Goal: Task Accomplishment & Management: Manage account settings

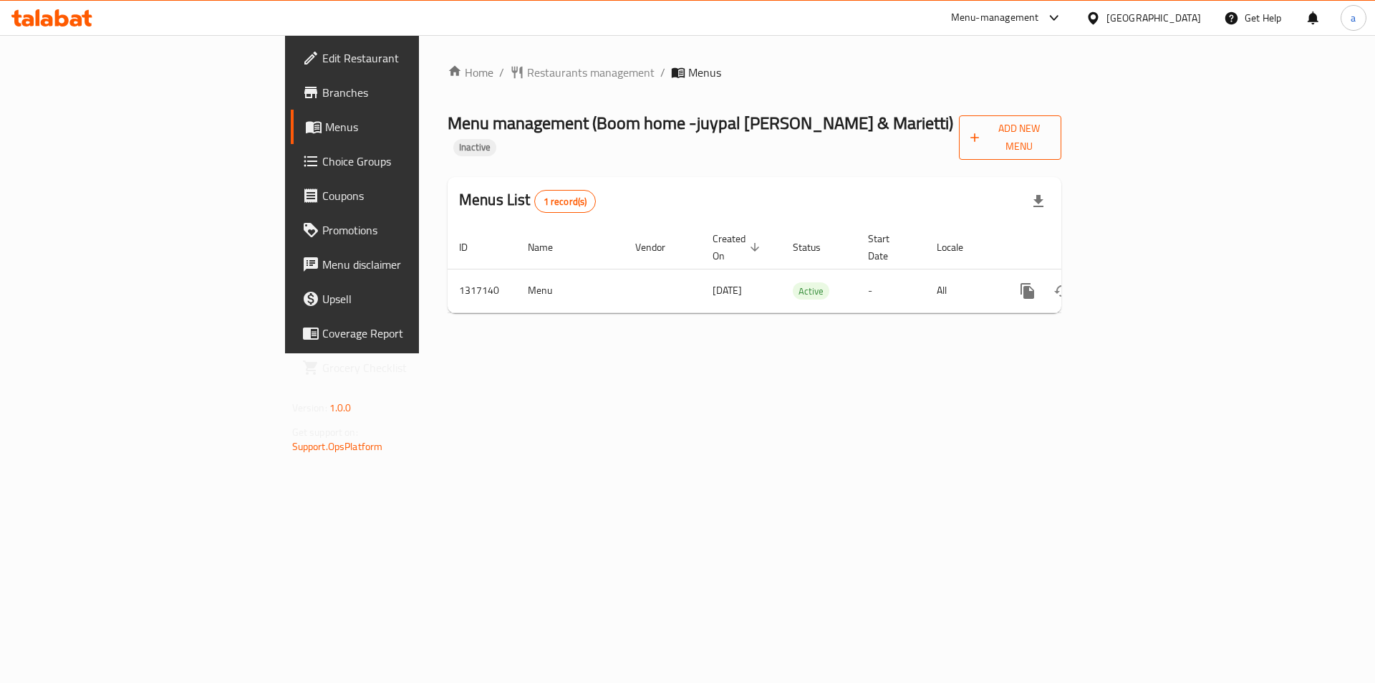
click at [1050, 128] on span "Add New Menu" at bounding box center [1011, 138] width 80 height 36
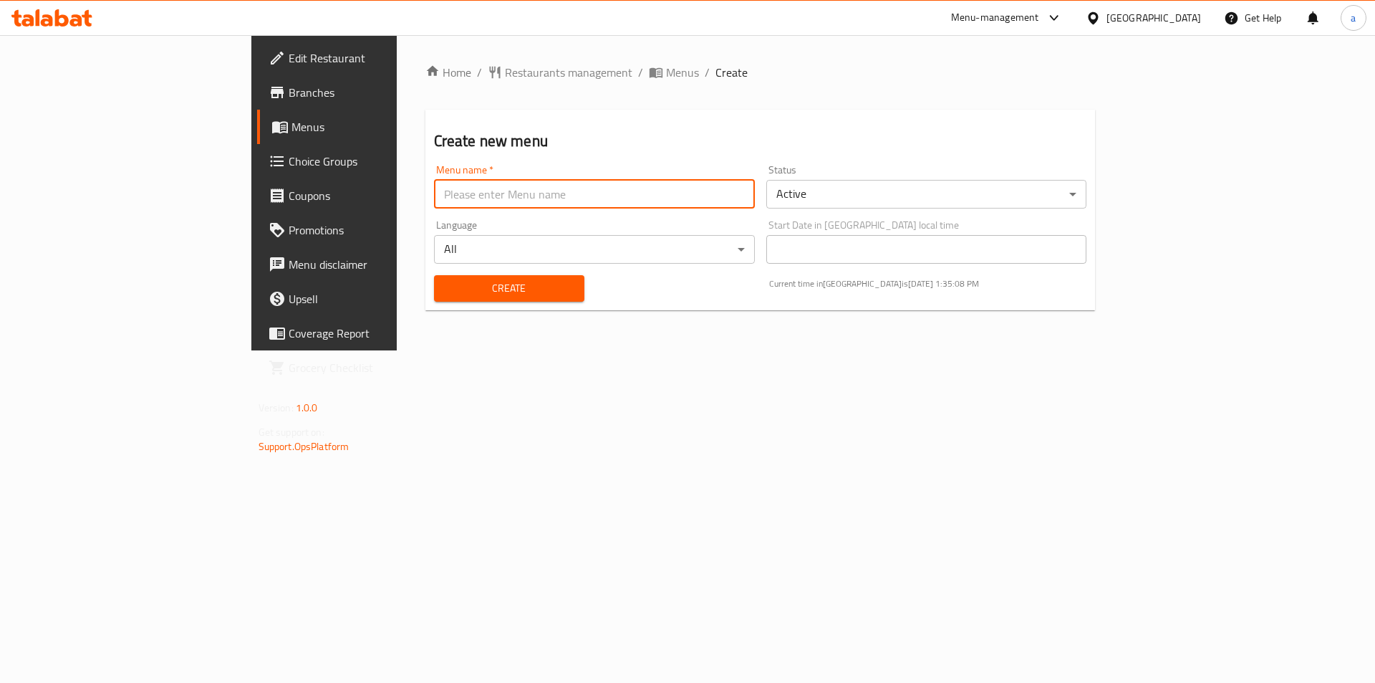
click at [563, 196] on input "text" at bounding box center [594, 194] width 321 height 29
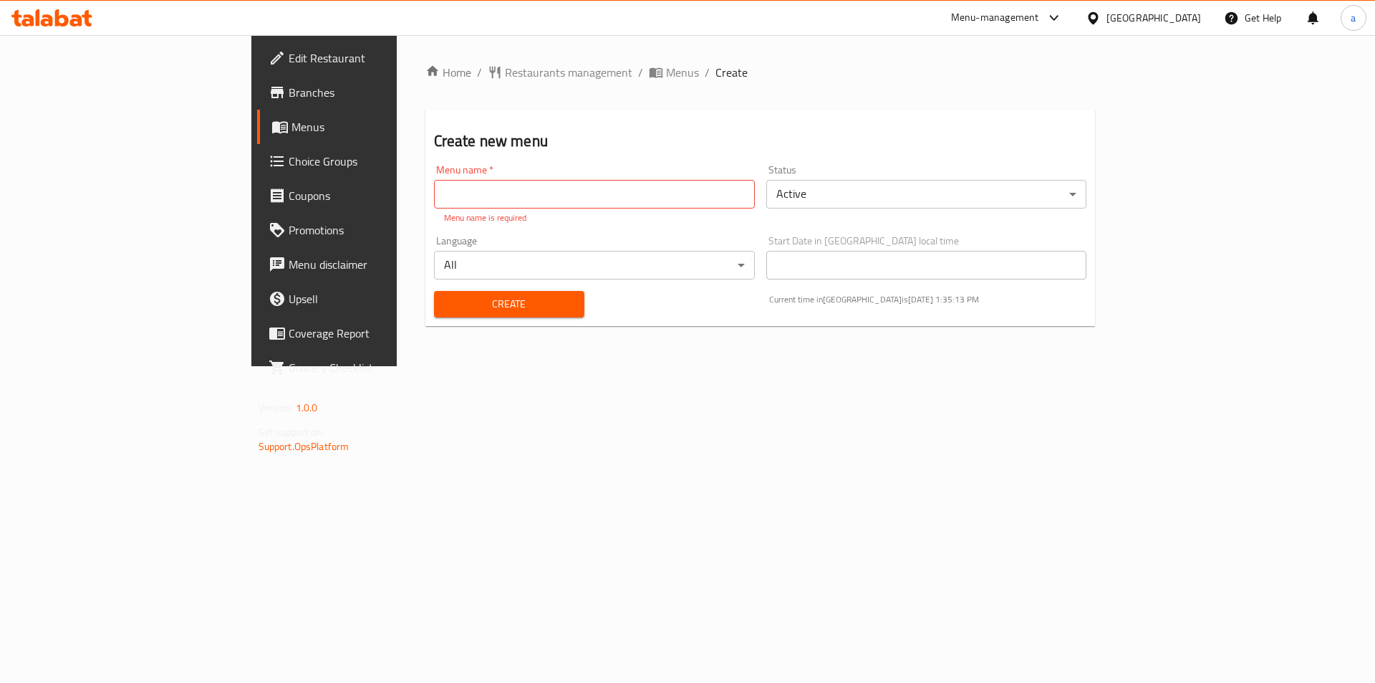
click at [444, 211] on p "Menu name is required" at bounding box center [594, 217] width 301 height 13
click at [434, 195] on input "text" at bounding box center [594, 194] width 321 height 29
paste input "780305"
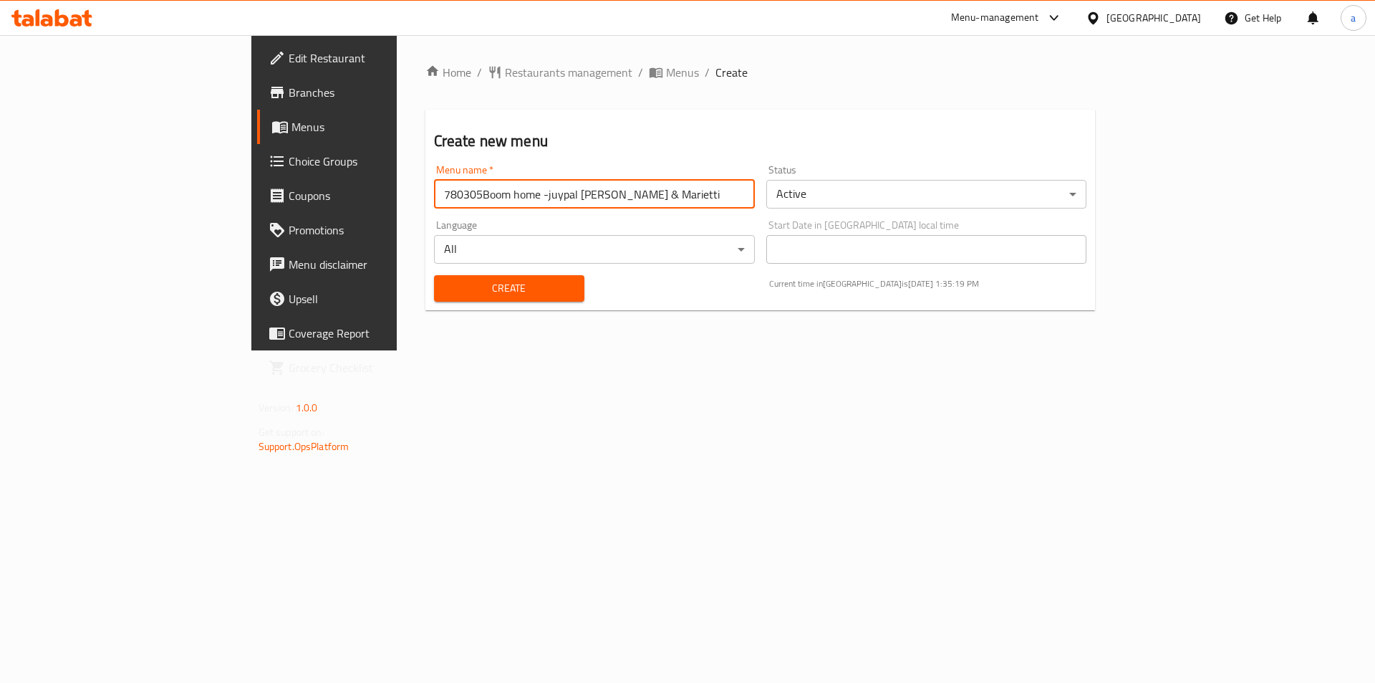
click at [434, 195] on input "780305Boom home -juypal [PERSON_NAME] & Marietti" at bounding box center [594, 194] width 321 height 29
click at [507, 204] on input "Boom home -juypal [PERSON_NAME] & Marietti" at bounding box center [594, 194] width 321 height 29
type input "Boom home -juypal [PERSON_NAME] & Marietti [DATE]"
click at [449, 294] on span "Create" at bounding box center [510, 288] width 128 height 18
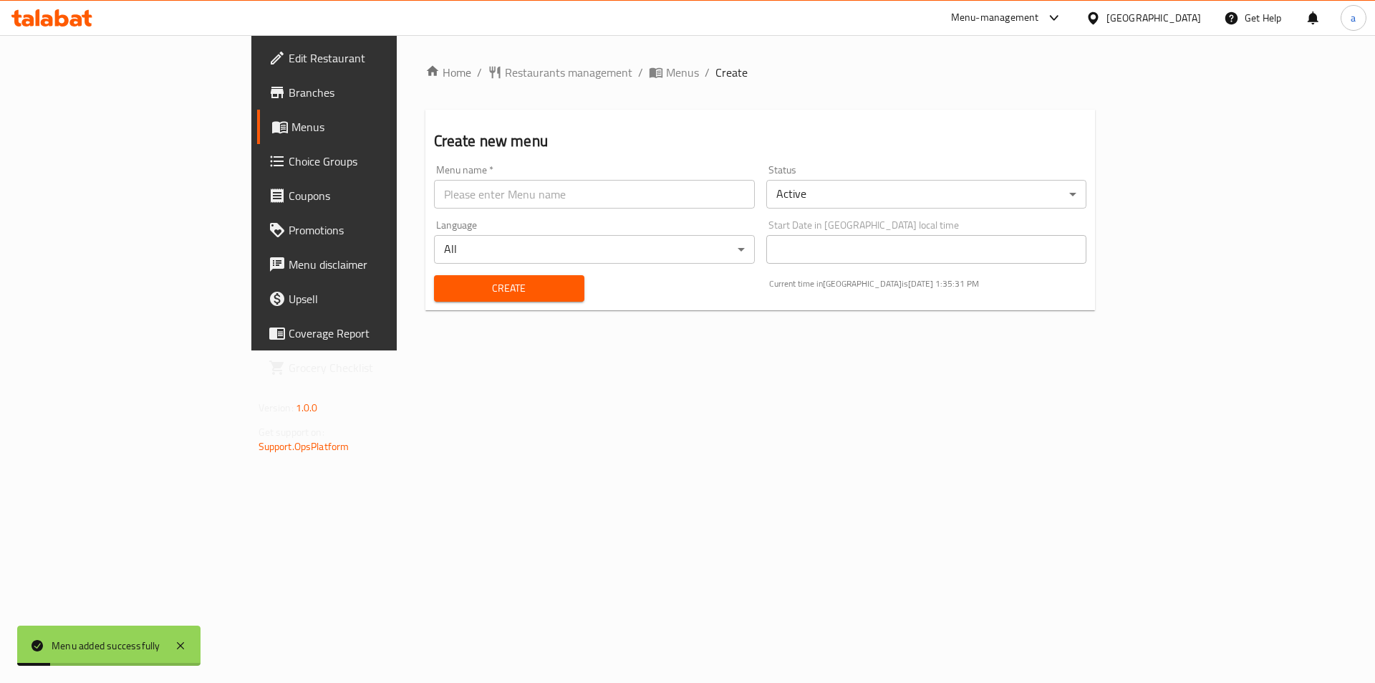
click at [257, 112] on link "Menus" at bounding box center [369, 127] width 224 height 34
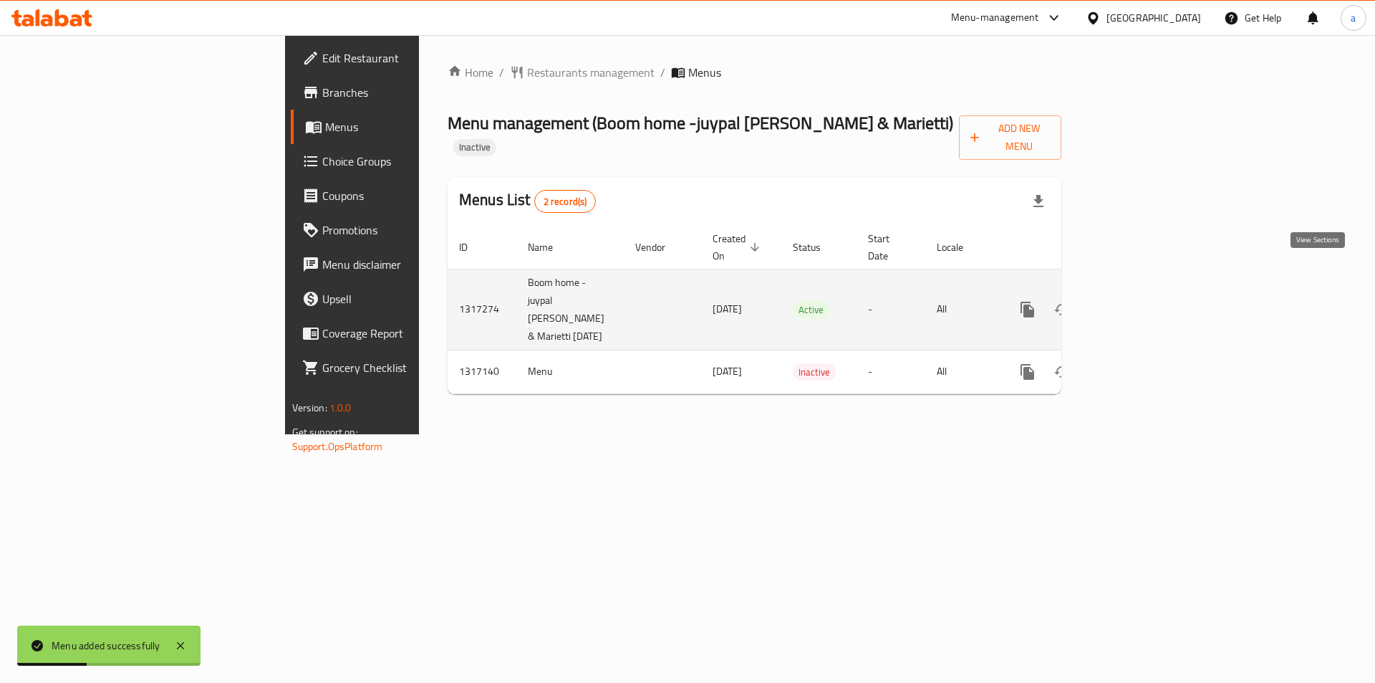
click at [1138, 303] on icon "enhanced table" at bounding box center [1131, 309] width 13 height 13
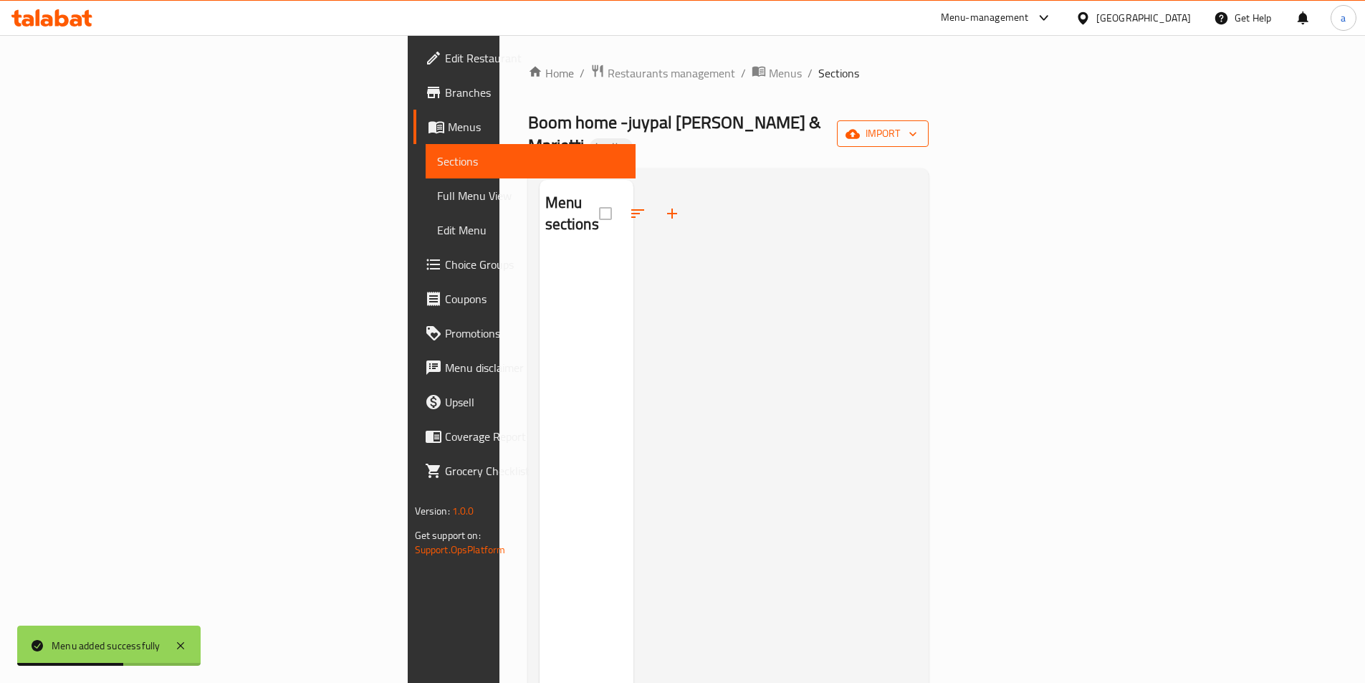
click at [917, 125] on span "import" at bounding box center [882, 134] width 69 height 18
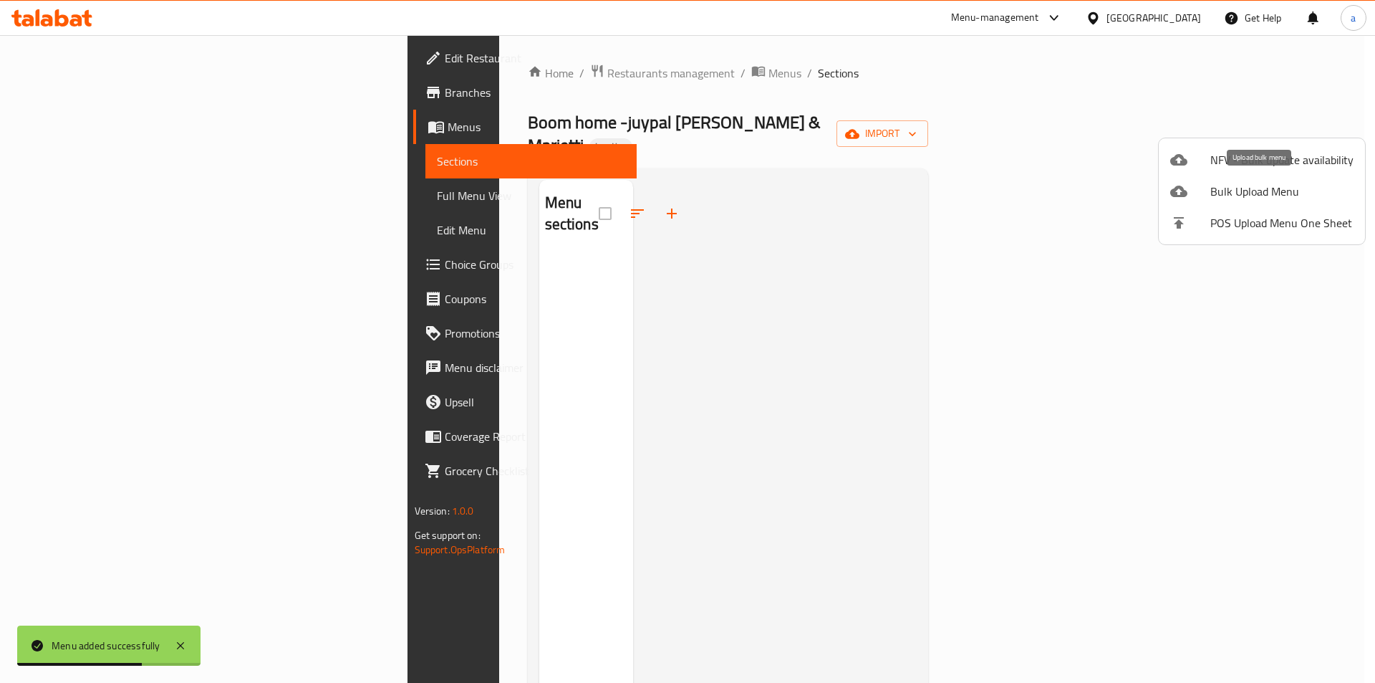
click at [1245, 189] on span "Bulk Upload Menu" at bounding box center [1282, 191] width 143 height 17
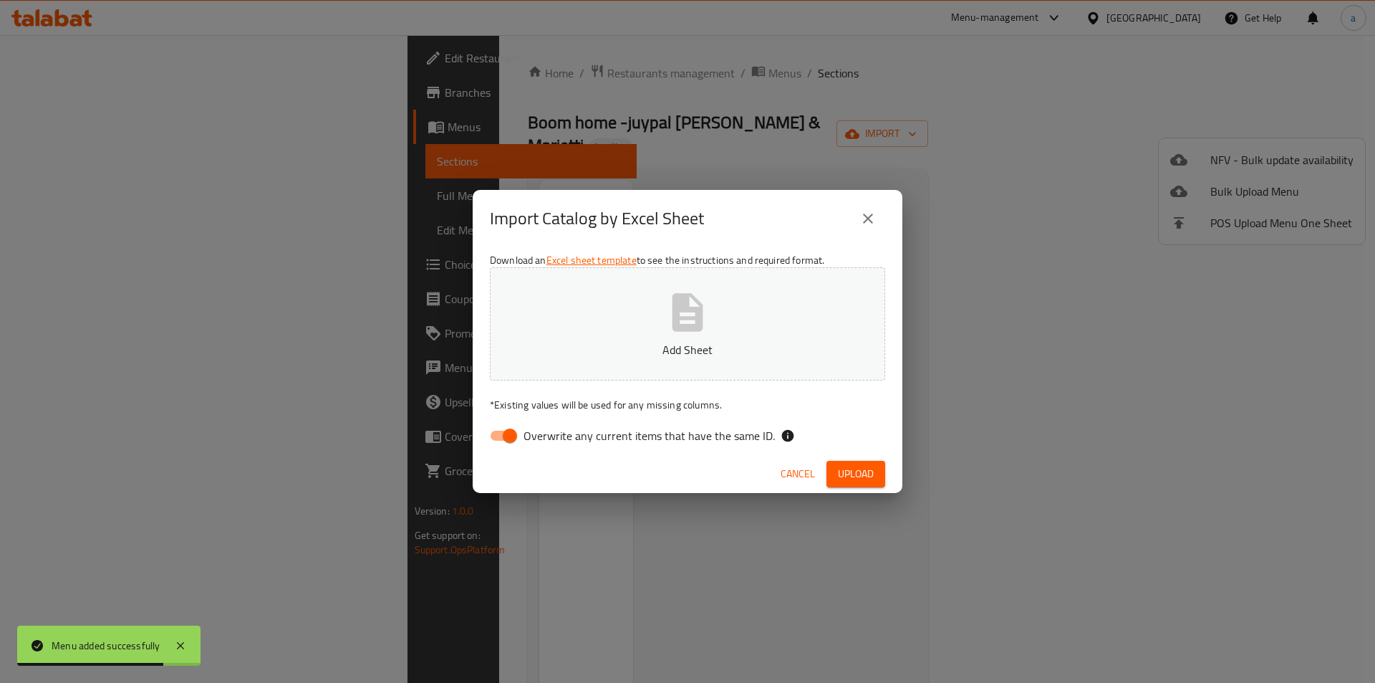
click at [506, 438] on input "Overwrite any current items that have the same ID." at bounding box center [510, 435] width 82 height 27
checkbox input "false"
click at [569, 380] on div "Download an Excel sheet template to see the instructions and required format. A…" at bounding box center [688, 351] width 430 height 208
click at [620, 314] on button "Add Sheet" at bounding box center [687, 323] width 395 height 113
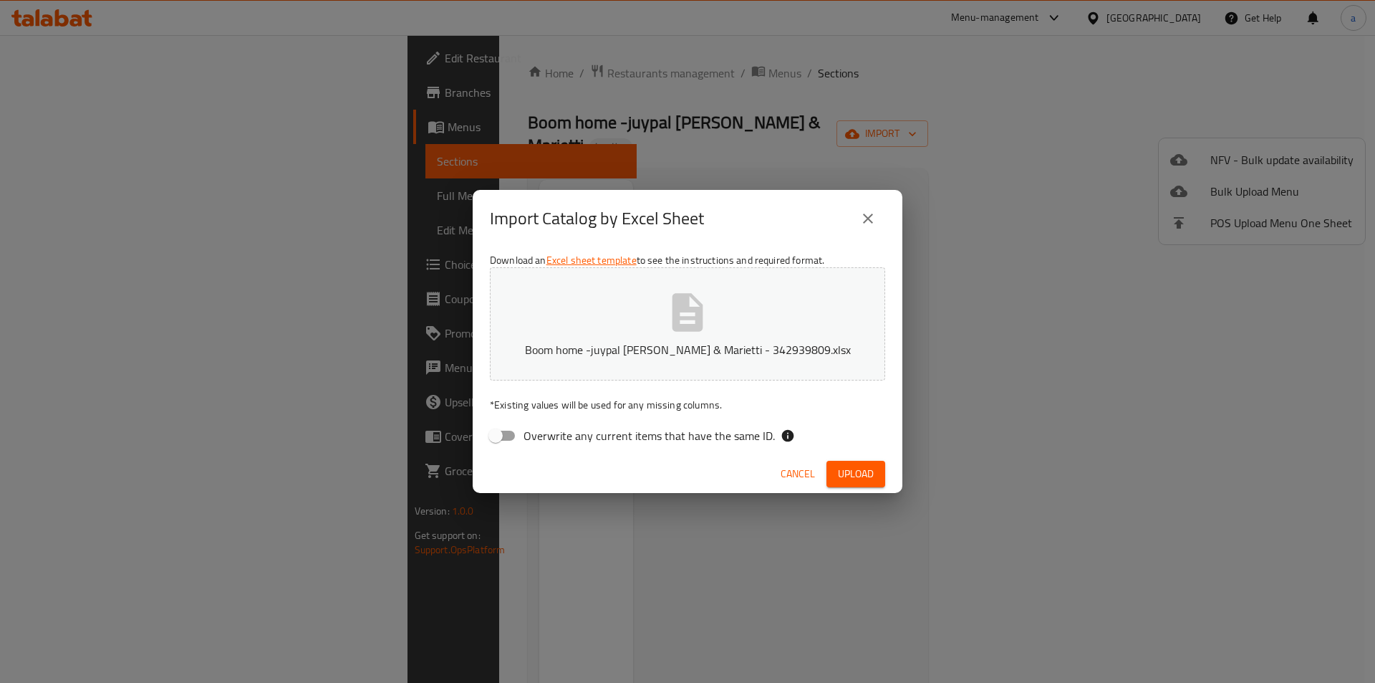
click at [841, 468] on span "Upload" at bounding box center [856, 474] width 36 height 18
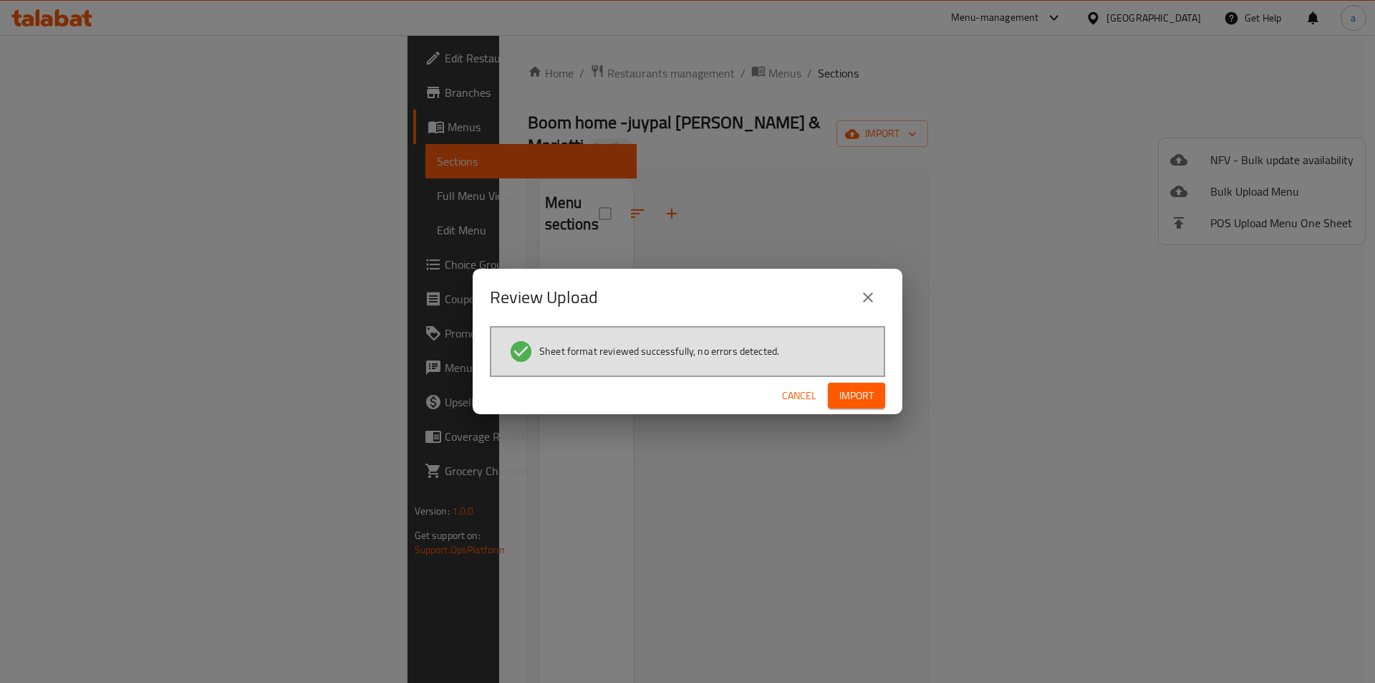
click at [858, 393] on span "Import" at bounding box center [857, 396] width 34 height 18
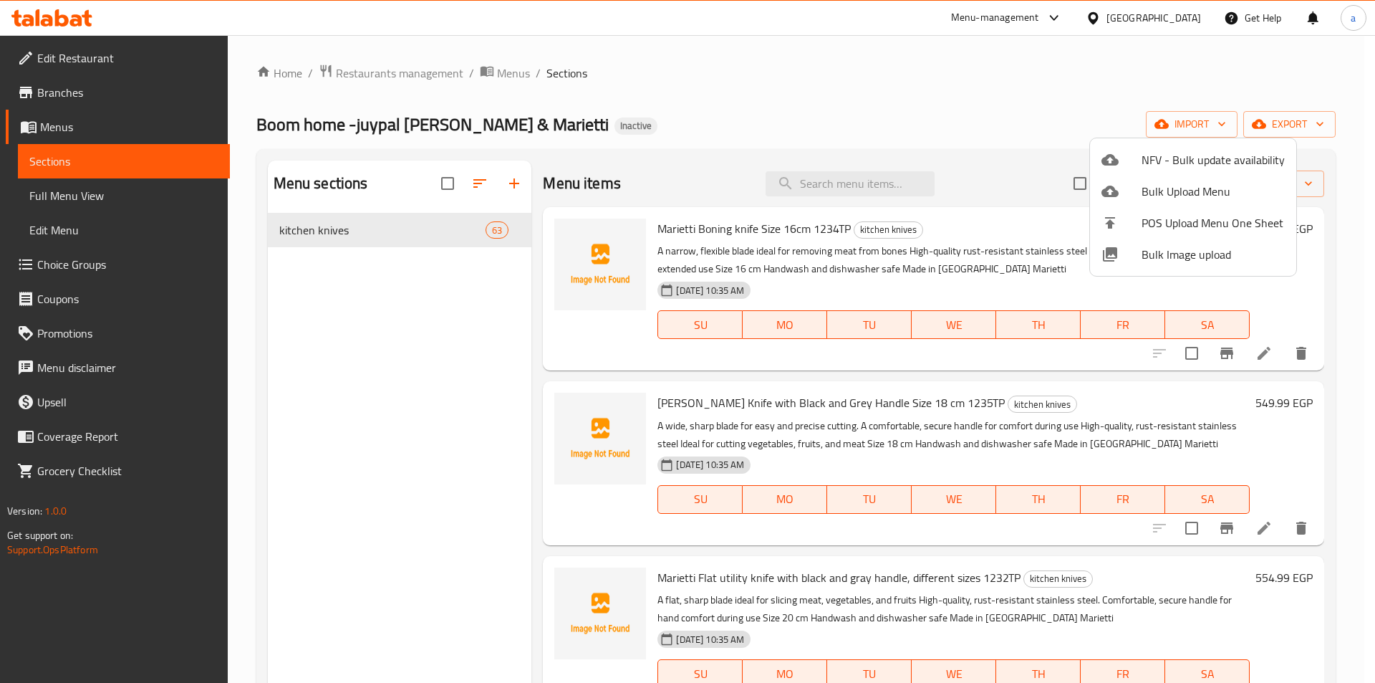
click at [966, 95] on div at bounding box center [687, 341] width 1375 height 683
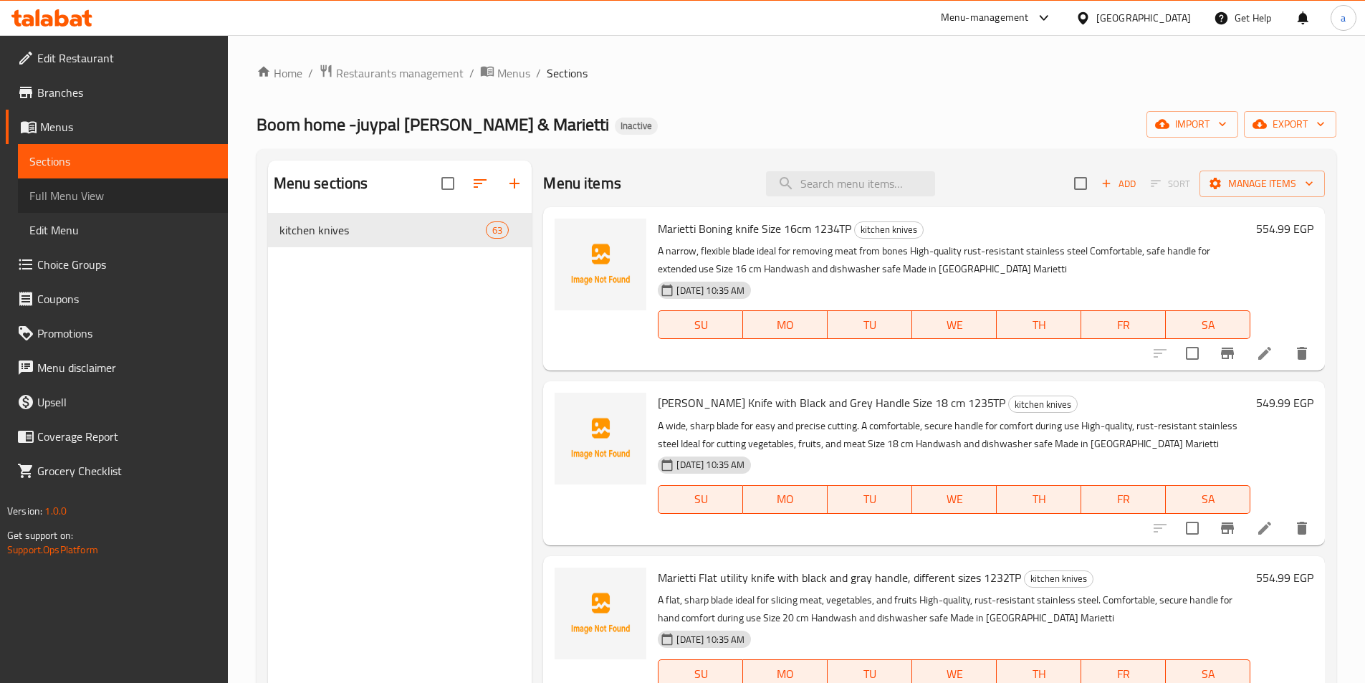
click at [123, 183] on link "Full Menu View" at bounding box center [123, 195] width 210 height 34
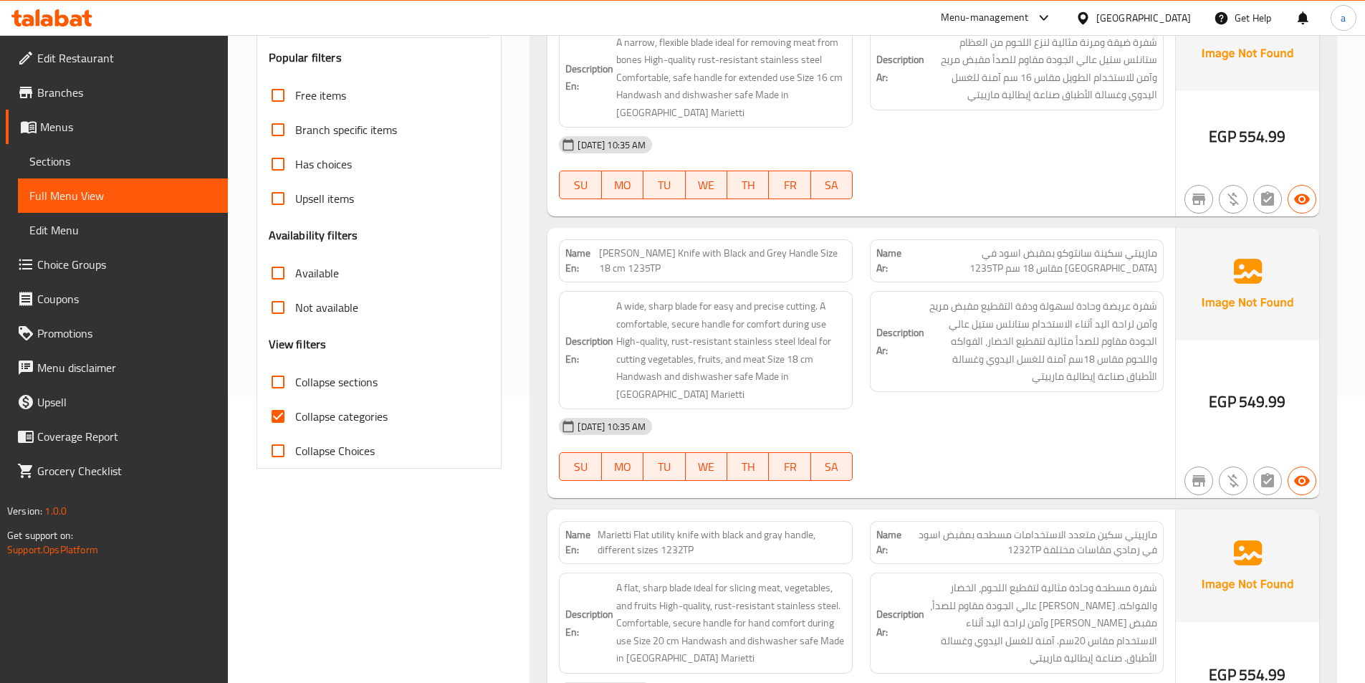
scroll to position [358, 0]
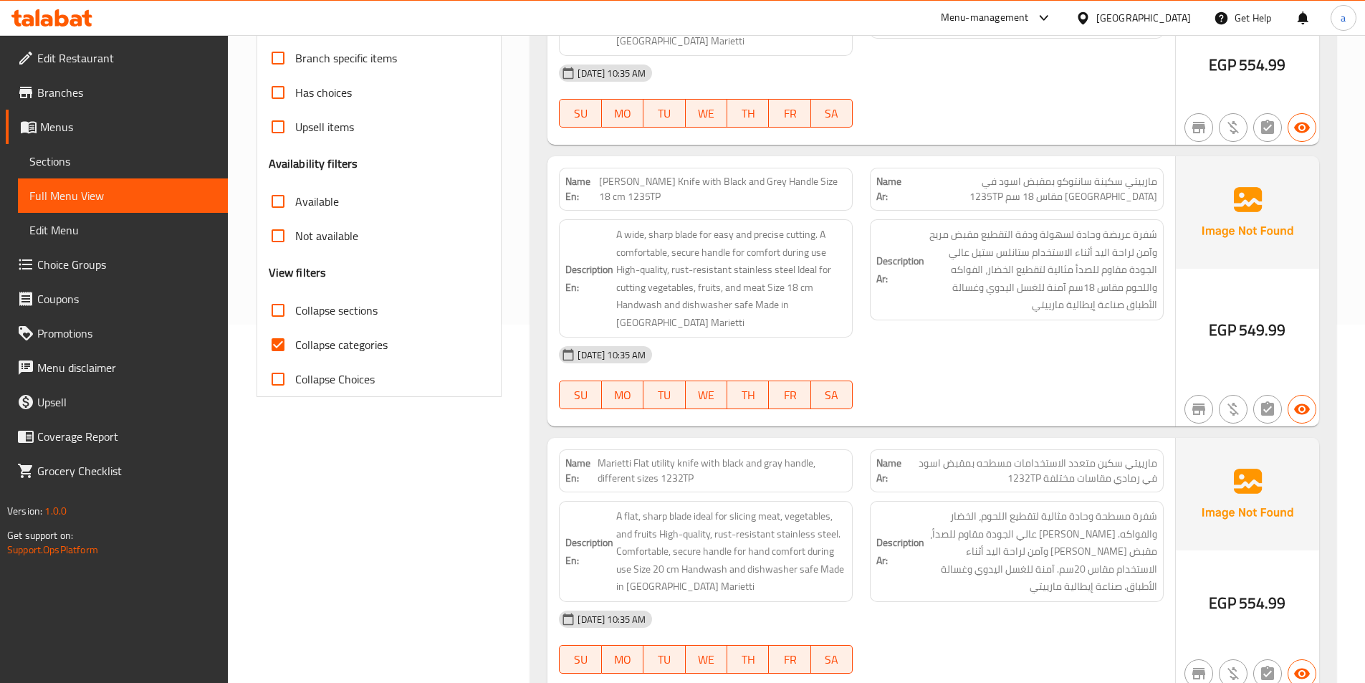
click at [157, 159] on span "Sections" at bounding box center [122, 161] width 187 height 17
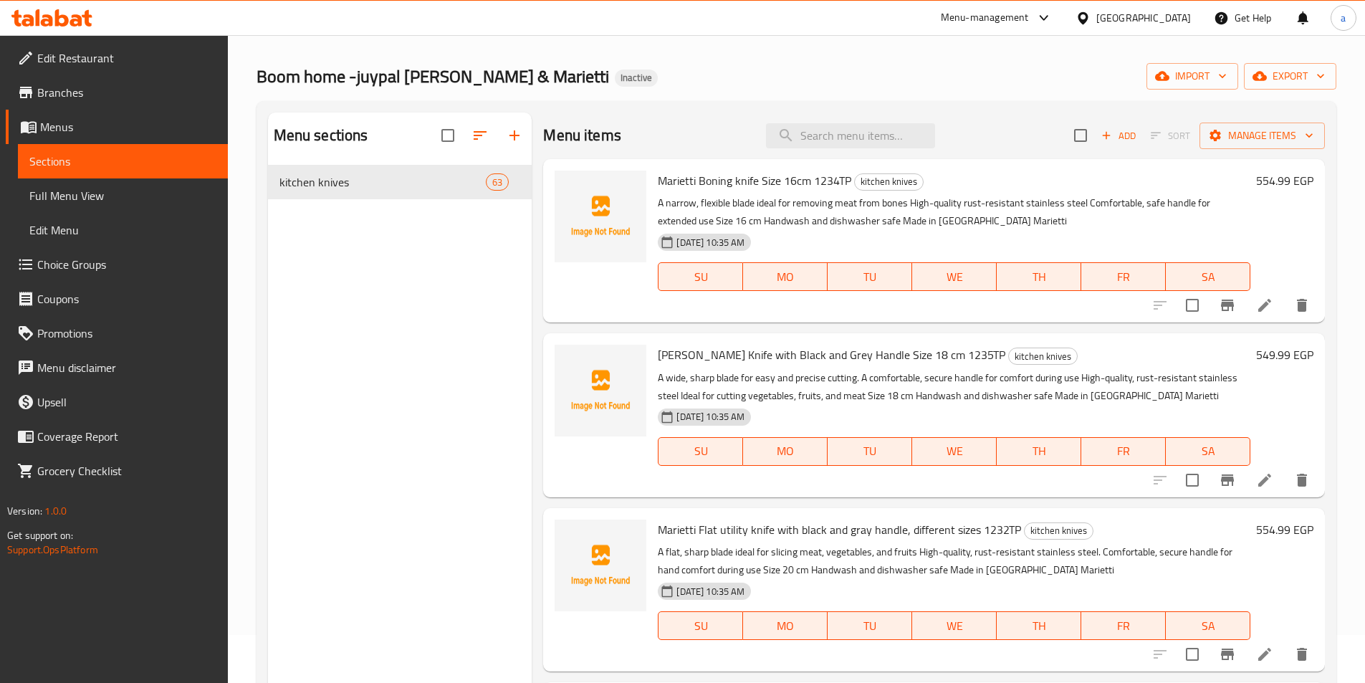
scroll to position [72, 0]
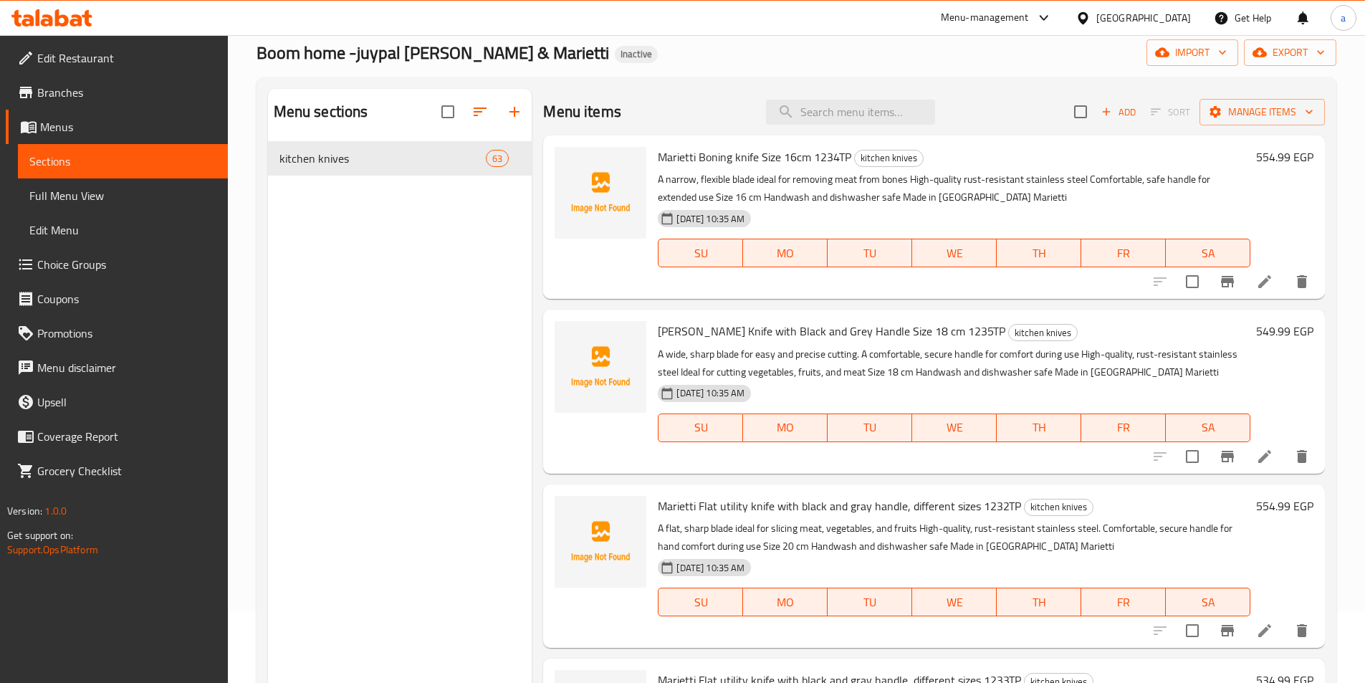
click at [1264, 456] on li at bounding box center [1264, 456] width 40 height 26
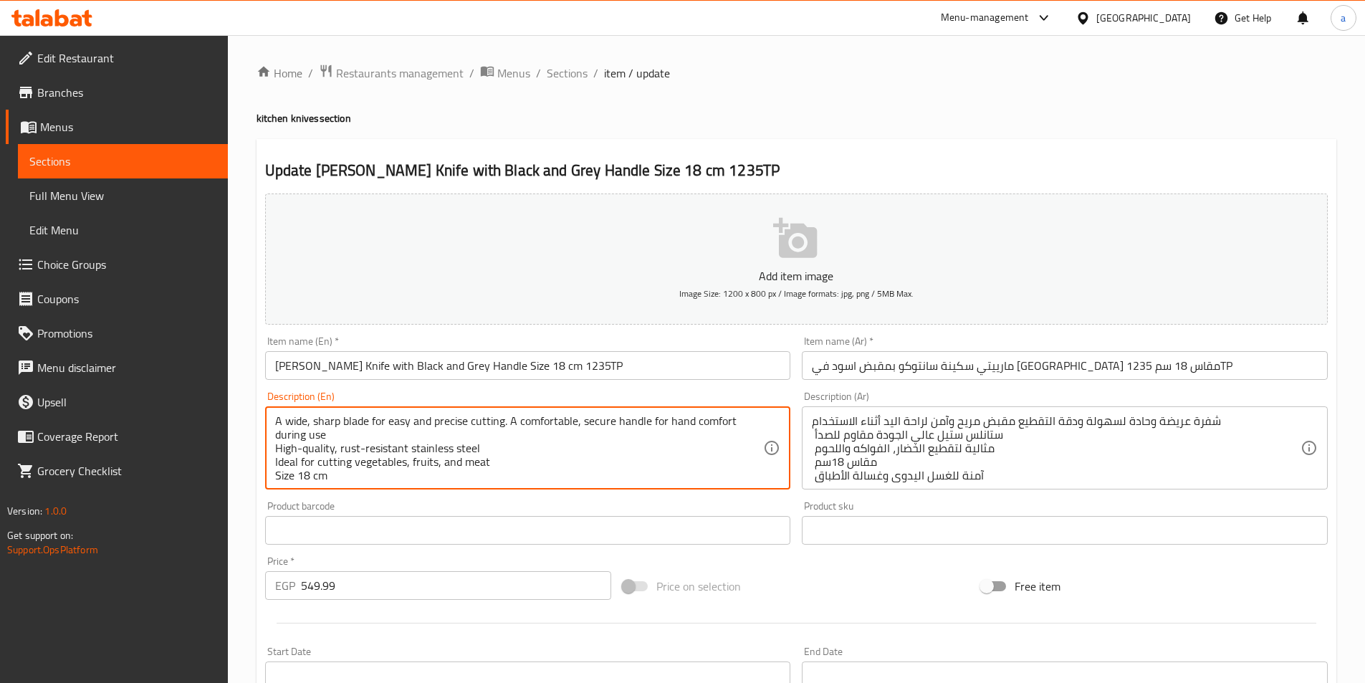
scroll to position [330, 0]
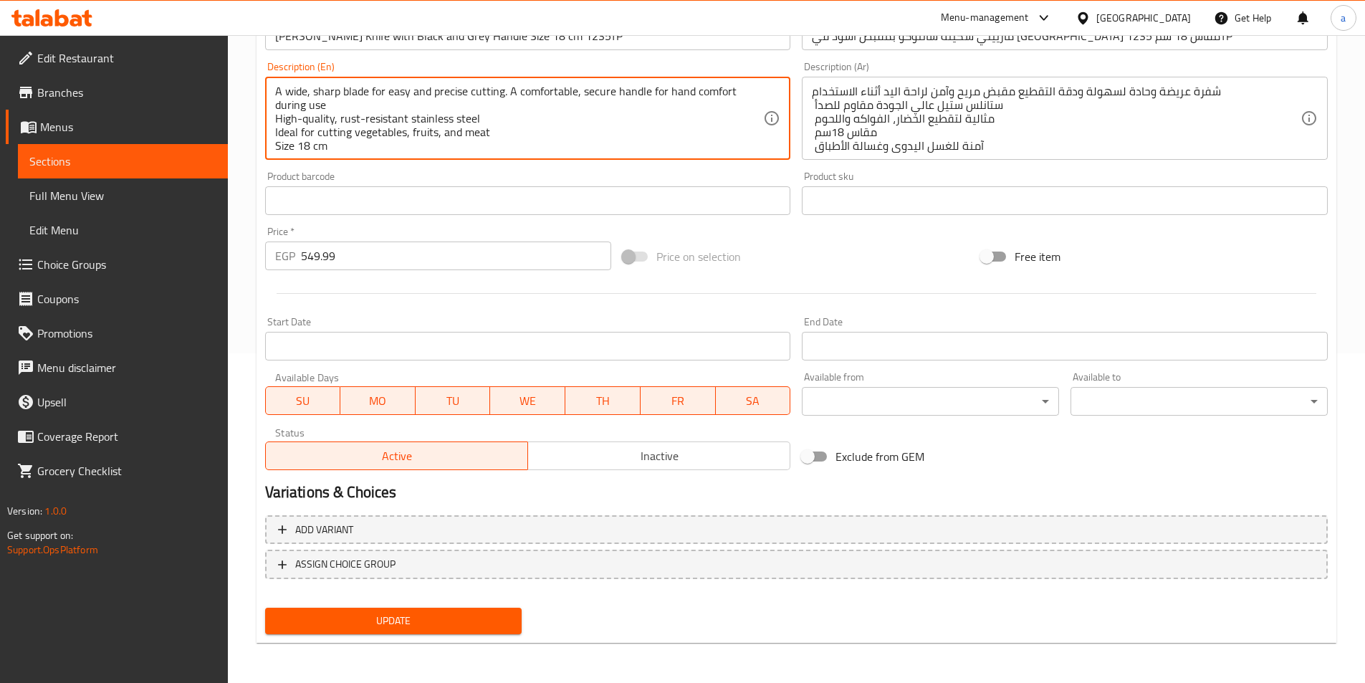
type textarea "A wide, sharp blade for easy and precise cutting. A comfortable, secure handle …"
click at [458, 618] on span "Update" at bounding box center [394, 621] width 234 height 18
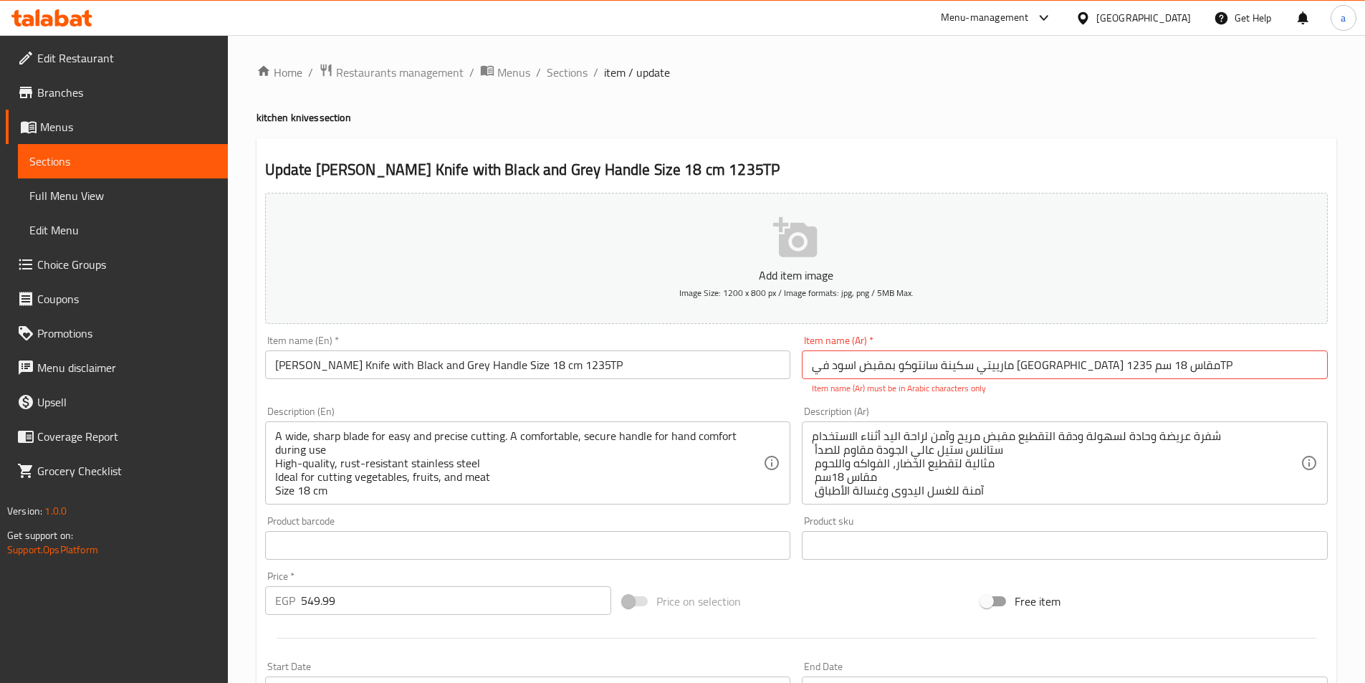
scroll to position [0, 0]
click at [127, 187] on span "Full Menu View" at bounding box center [122, 195] width 187 height 17
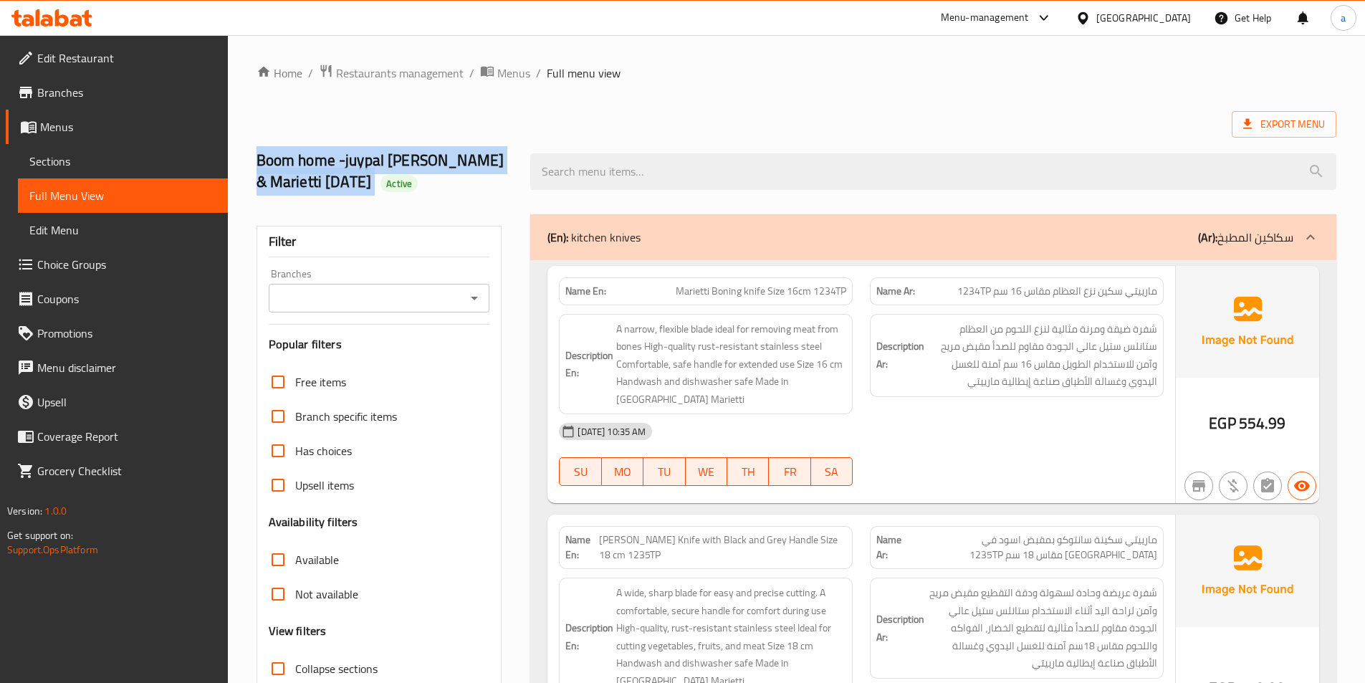
drag, startPoint x: 252, startPoint y: 155, endPoint x: 340, endPoint y: 191, distance: 95.1
click at [340, 191] on div "Boom home -juypal [PERSON_NAME] & Marietti [DATE] Active" at bounding box center [385, 171] width 274 height 85
copy h2 "Boom home -juypal [PERSON_NAME] & Marietti [DATE]"
